Goal: Task Accomplishment & Management: Complete application form

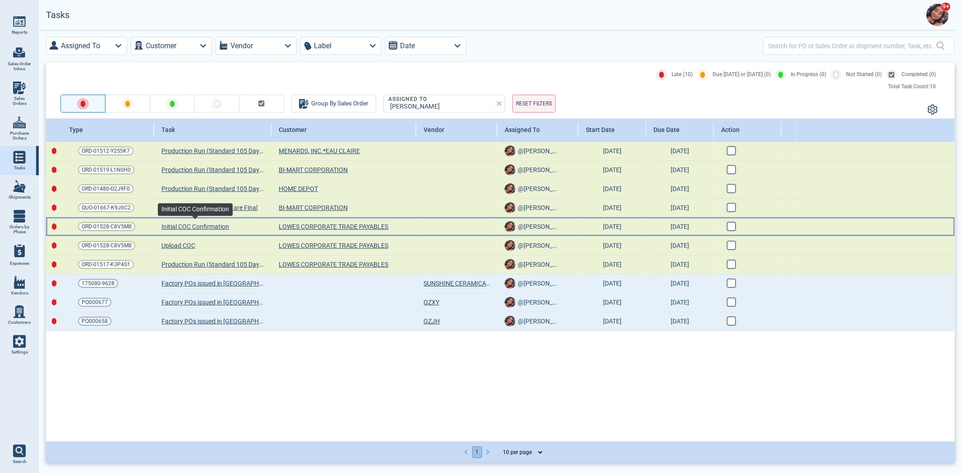
click at [196, 224] on span "Initial COC Confirmation" at bounding box center [195, 226] width 68 height 9
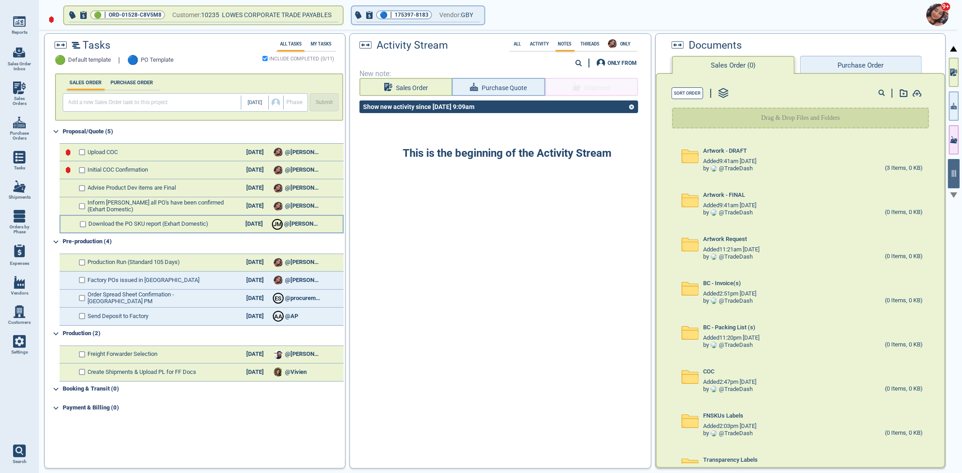
click at [86, 223] on div "Download the PO SKU report (Exhart Domestic) [DATE] [PERSON_NAME] @[PERSON_NAME]" at bounding box center [202, 224] width 284 height 18
click at [83, 223] on input "checkbox" at bounding box center [83, 224] width 7 height 6
checkbox input "false"
click at [82, 204] on input "checkbox" at bounding box center [83, 206] width 7 height 6
checkbox input "false"
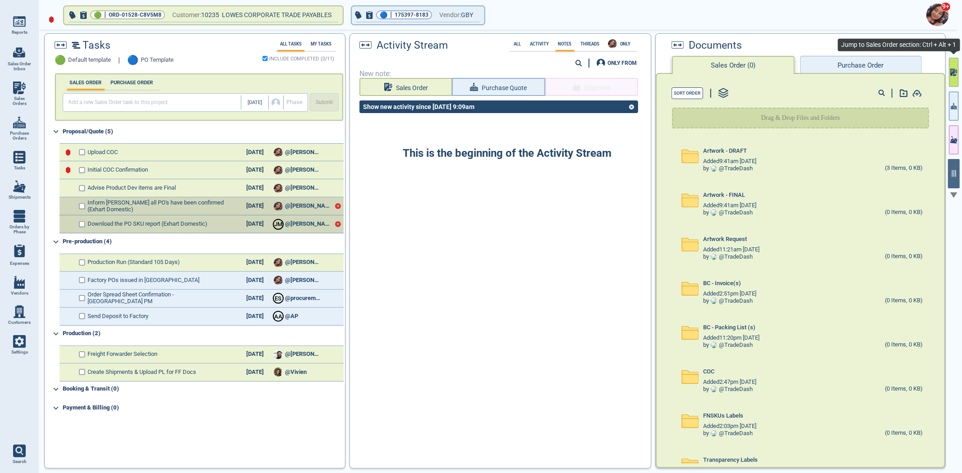
click at [956, 80] on button "button" at bounding box center [953, 72] width 10 height 29
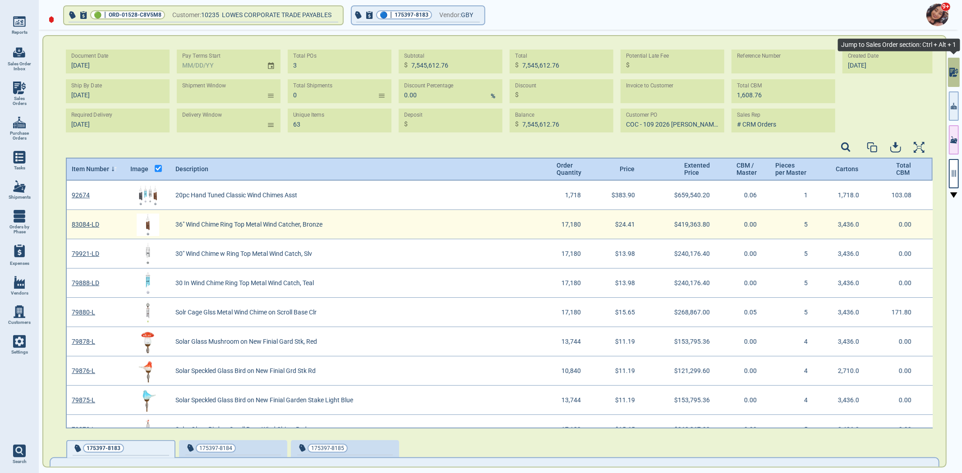
scroll to position [245, 864]
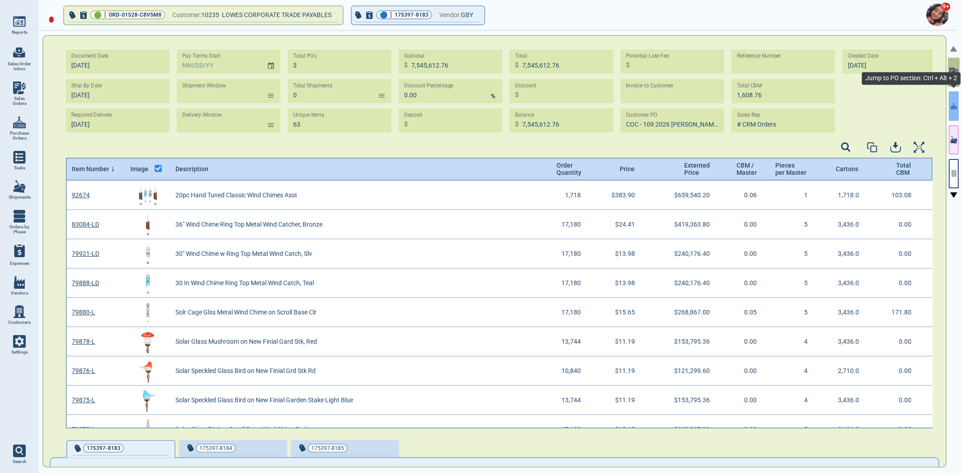
click at [956, 110] on button "button" at bounding box center [953, 106] width 10 height 29
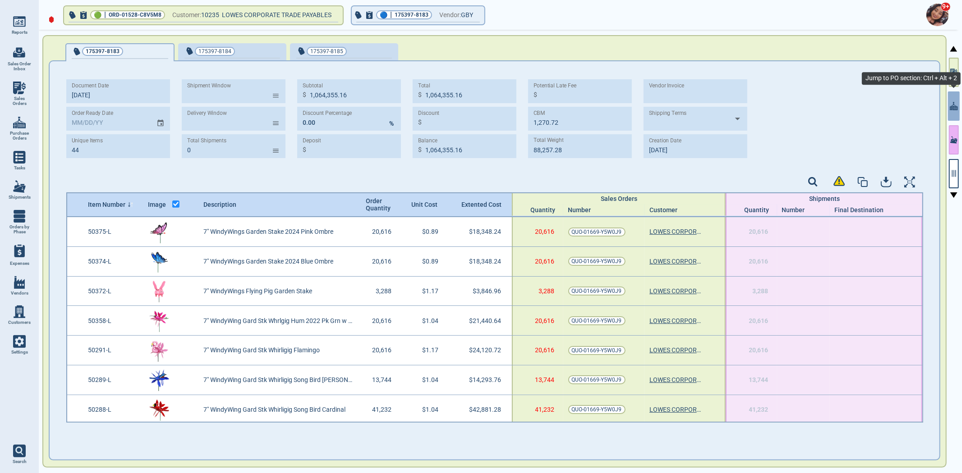
click at [954, 129] on button "button" at bounding box center [953, 139] width 10 height 29
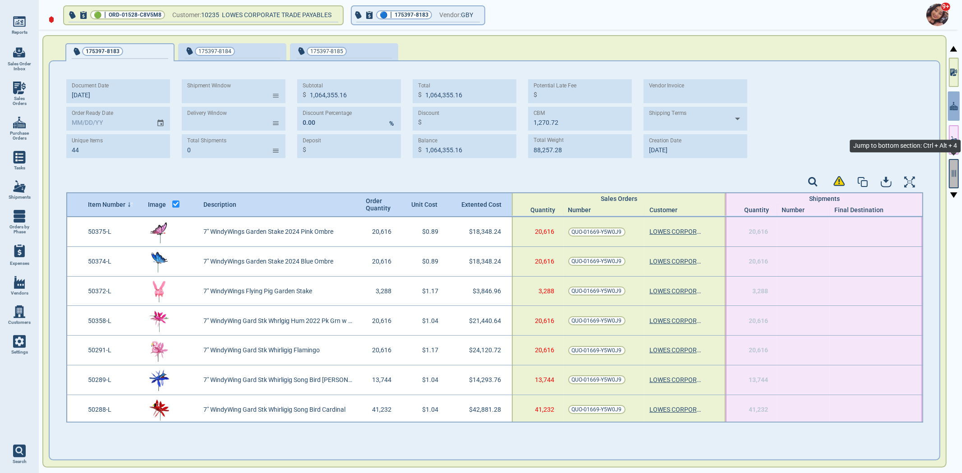
click at [953, 164] on button "button" at bounding box center [953, 173] width 10 height 29
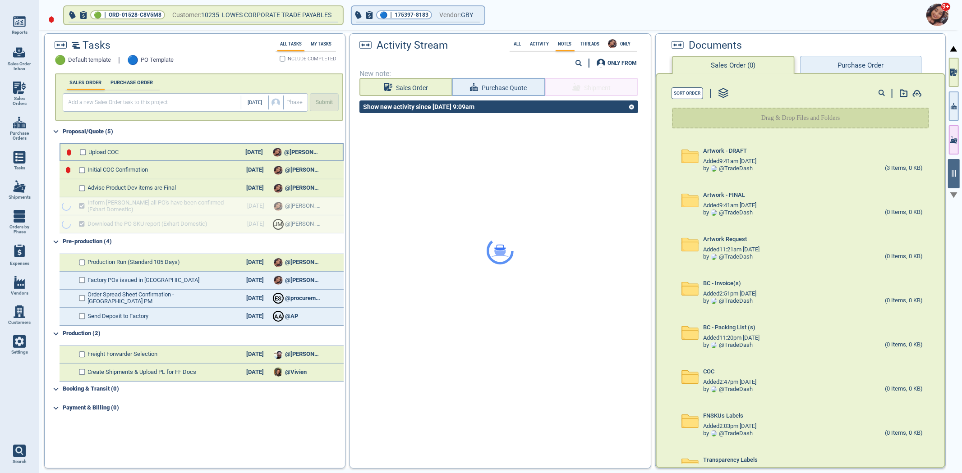
click at [87, 152] on div "Upload COC [DATE] @[PERSON_NAME]" at bounding box center [202, 152] width 284 height 18
click at [82, 154] on input "checkbox" at bounding box center [83, 152] width 7 height 6
checkbox input "false"
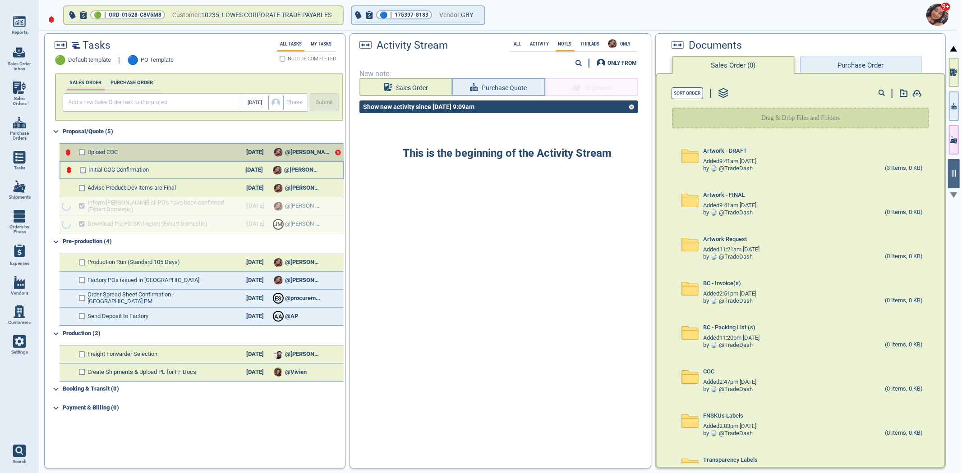
click at [80, 168] on input "checkbox" at bounding box center [83, 170] width 7 height 6
checkbox input "false"
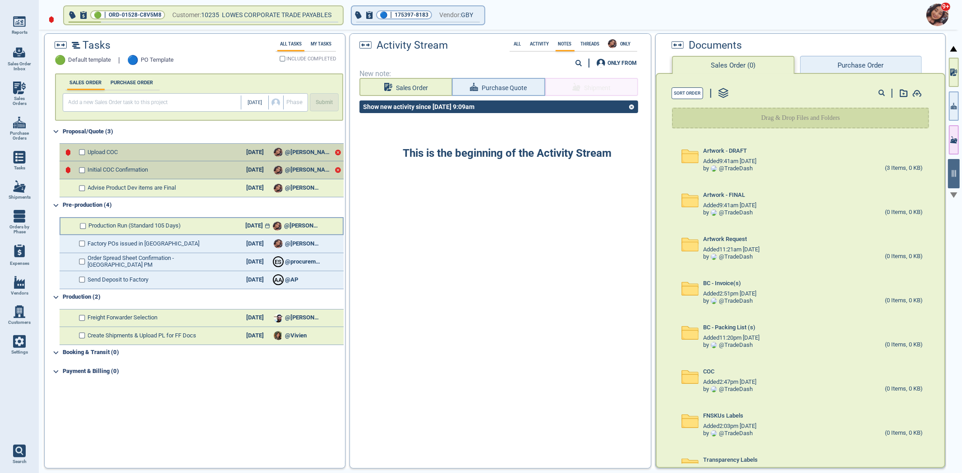
click at [257, 226] on div "[DATE]" at bounding box center [254, 226] width 32 height 7
select select "11"
select select "2025"
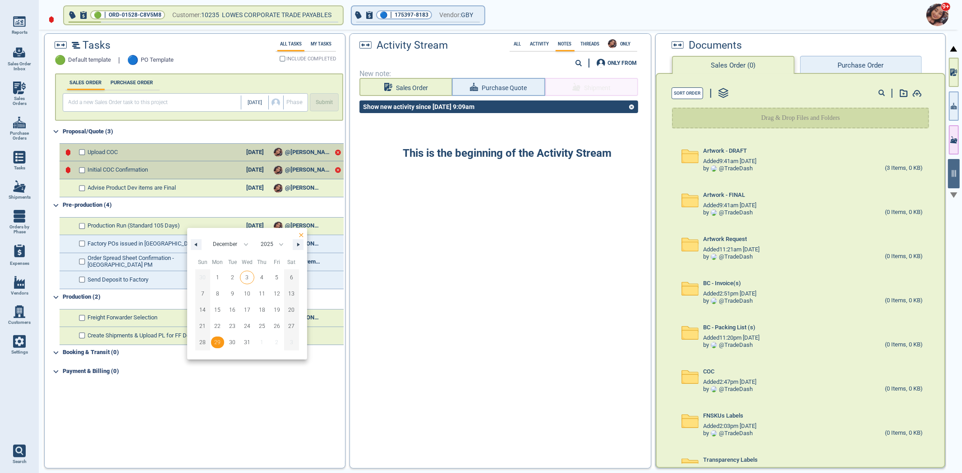
checkbox input "true"
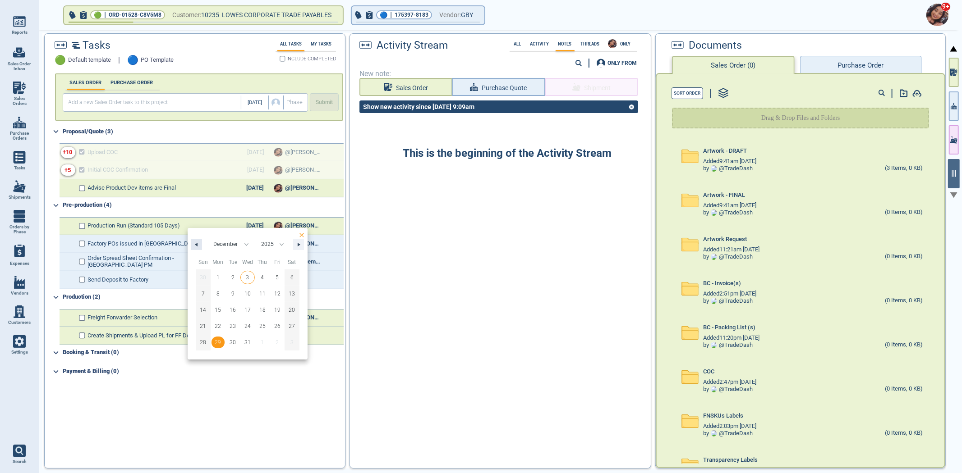
click at [193, 244] on icon "button" at bounding box center [195, 245] width 5 height 4
select select "10"
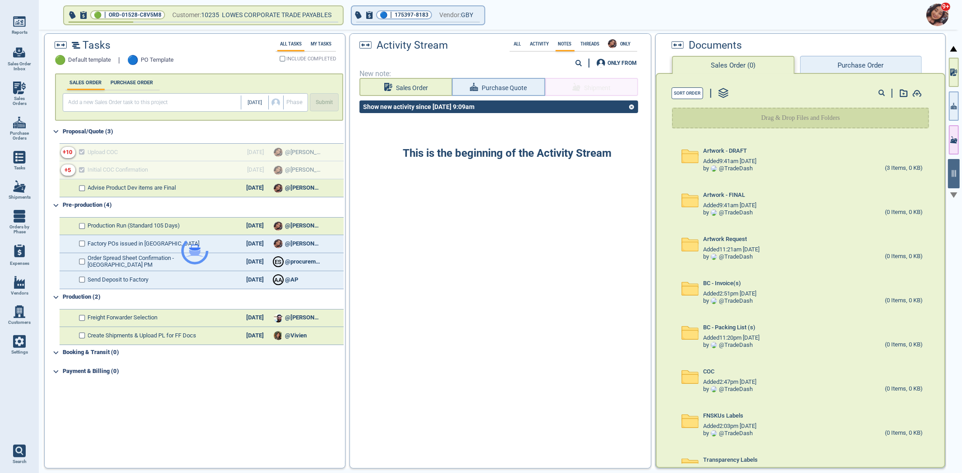
click at [82, 186] on div at bounding box center [195, 251] width 300 height 435
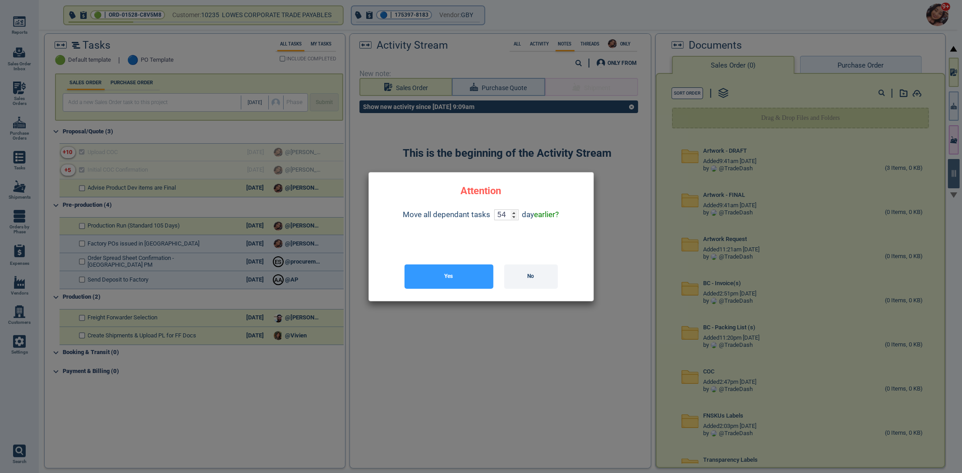
click at [449, 277] on button "Yes" at bounding box center [448, 277] width 89 height 24
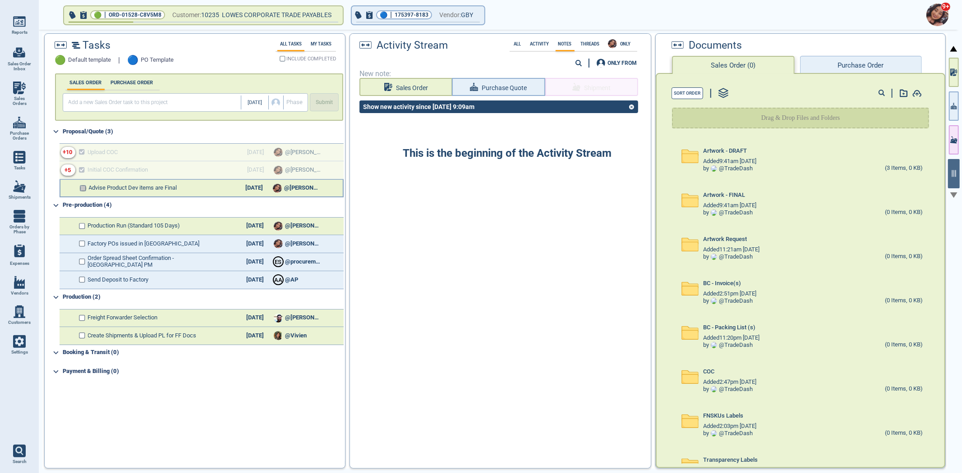
click at [82, 185] on input "checkbox" at bounding box center [83, 188] width 7 height 6
checkbox input "false"
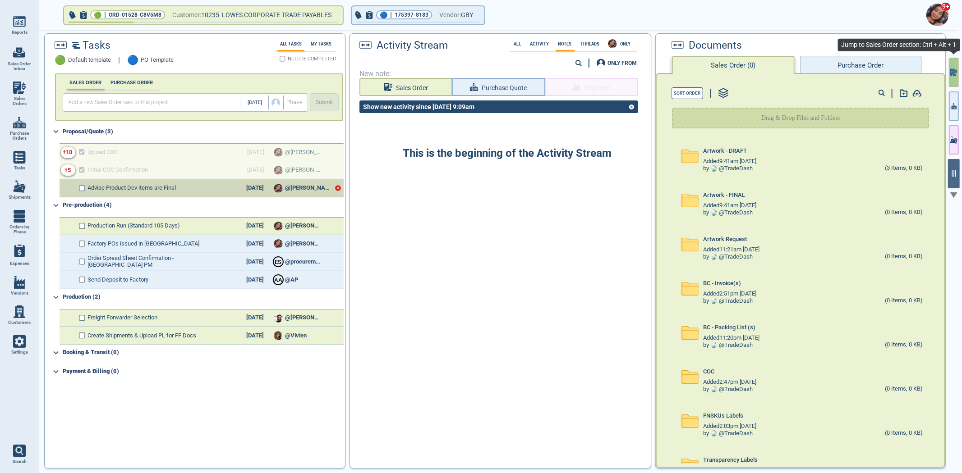
click at [951, 78] on button "button" at bounding box center [953, 72] width 10 height 29
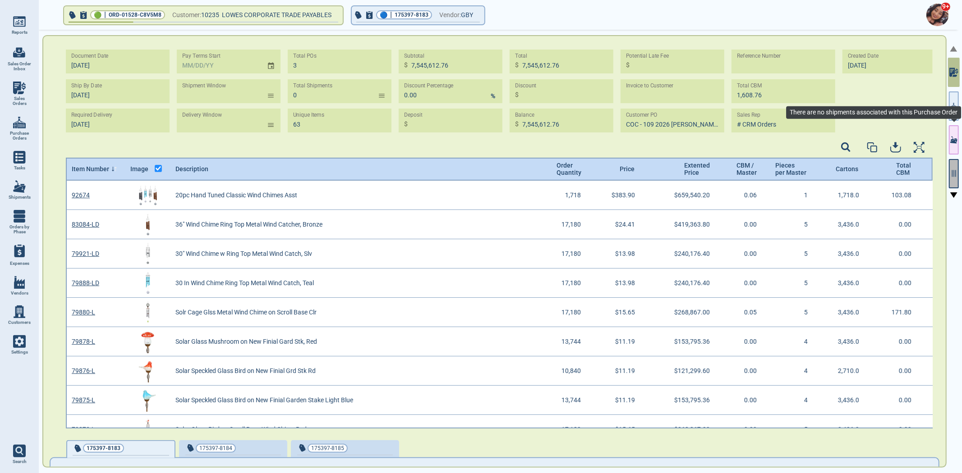
scroll to position [245, 864]
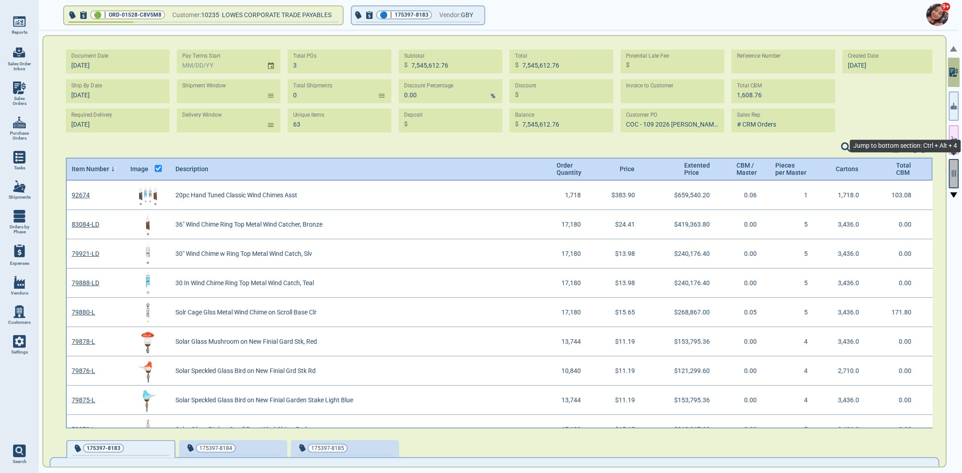
click at [956, 173] on icon "button" at bounding box center [953, 173] width 8 height 8
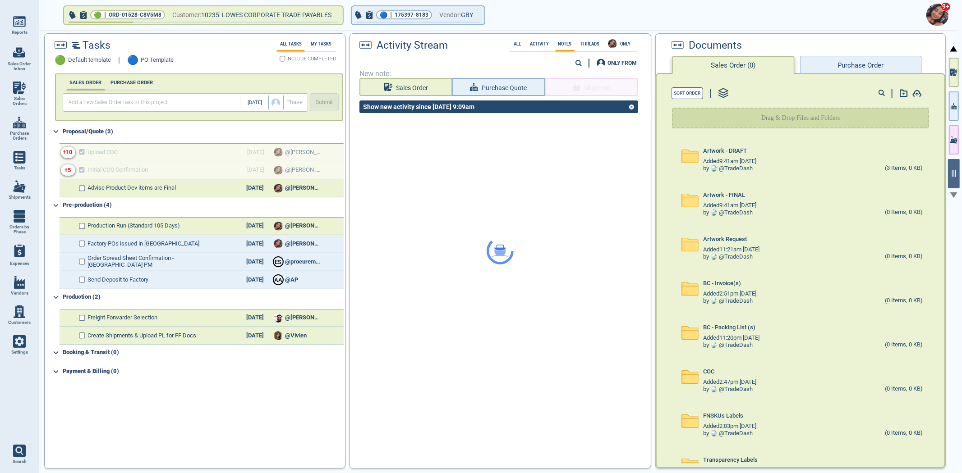
checkbox input "true"
click at [435, 93] on div at bounding box center [500, 251] width 300 height 435
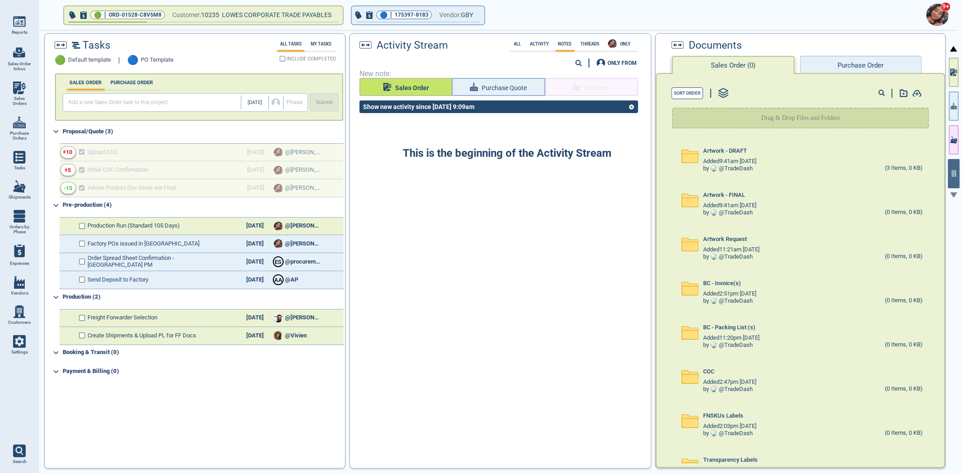
click at [434, 85] on button "Sales Order" at bounding box center [405, 87] width 93 height 18
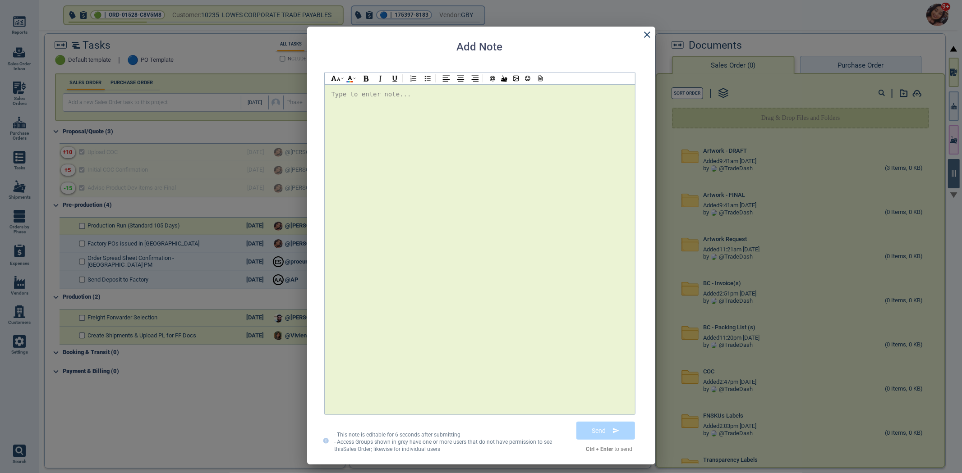
click at [452, 141] on div at bounding box center [479, 249] width 297 height 321
click at [617, 424] on button "Send" at bounding box center [604, 431] width 65 height 23
